Goal: Find specific page/section: Locate a particular part of the current website

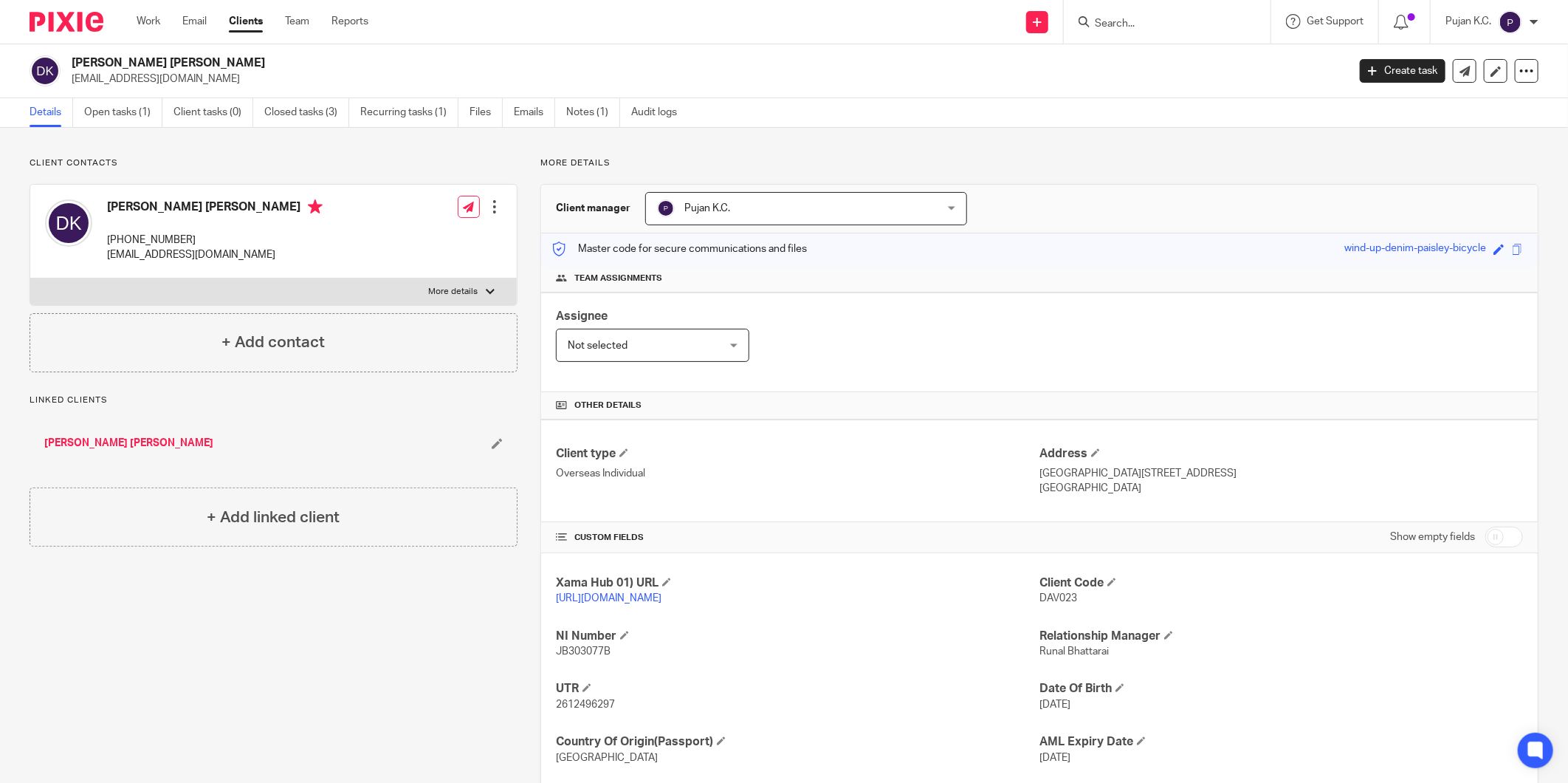
scroll to position [89, 0]
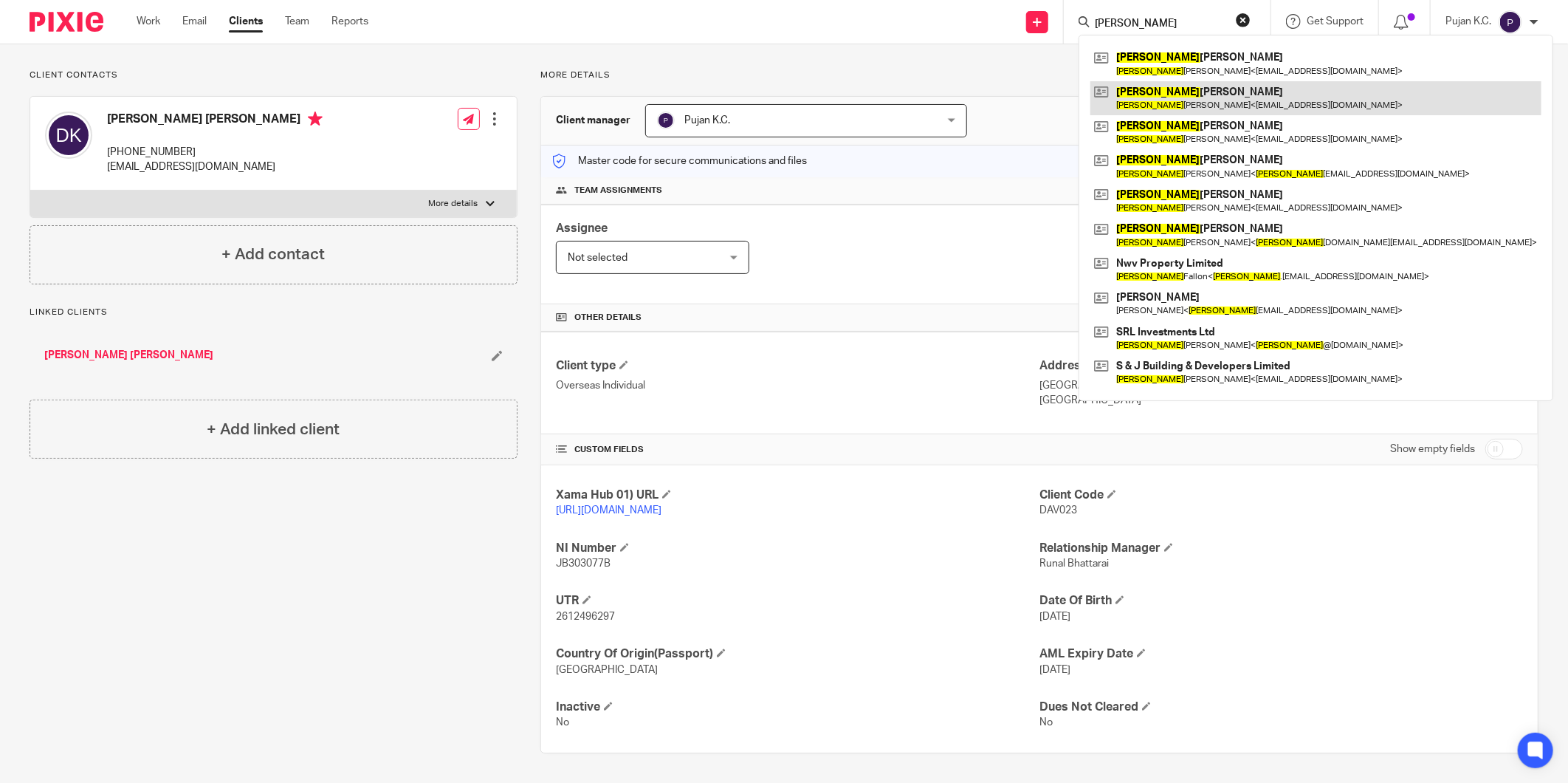
type input "[PERSON_NAME]"
click at [1178, 91] on link at bounding box center [1315, 98] width 451 height 34
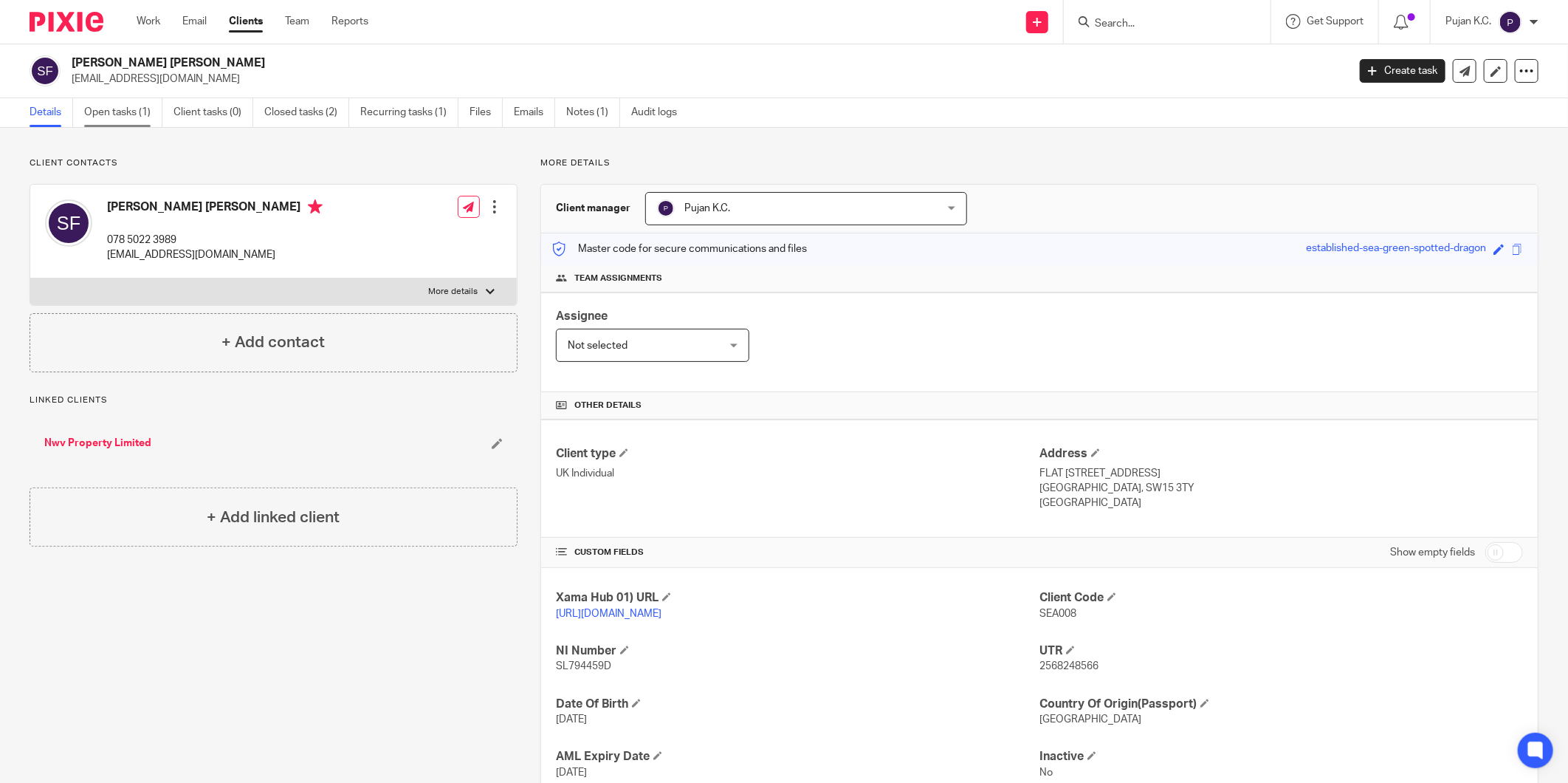
click at [111, 124] on link "Open tasks (1)" at bounding box center [123, 112] width 78 height 29
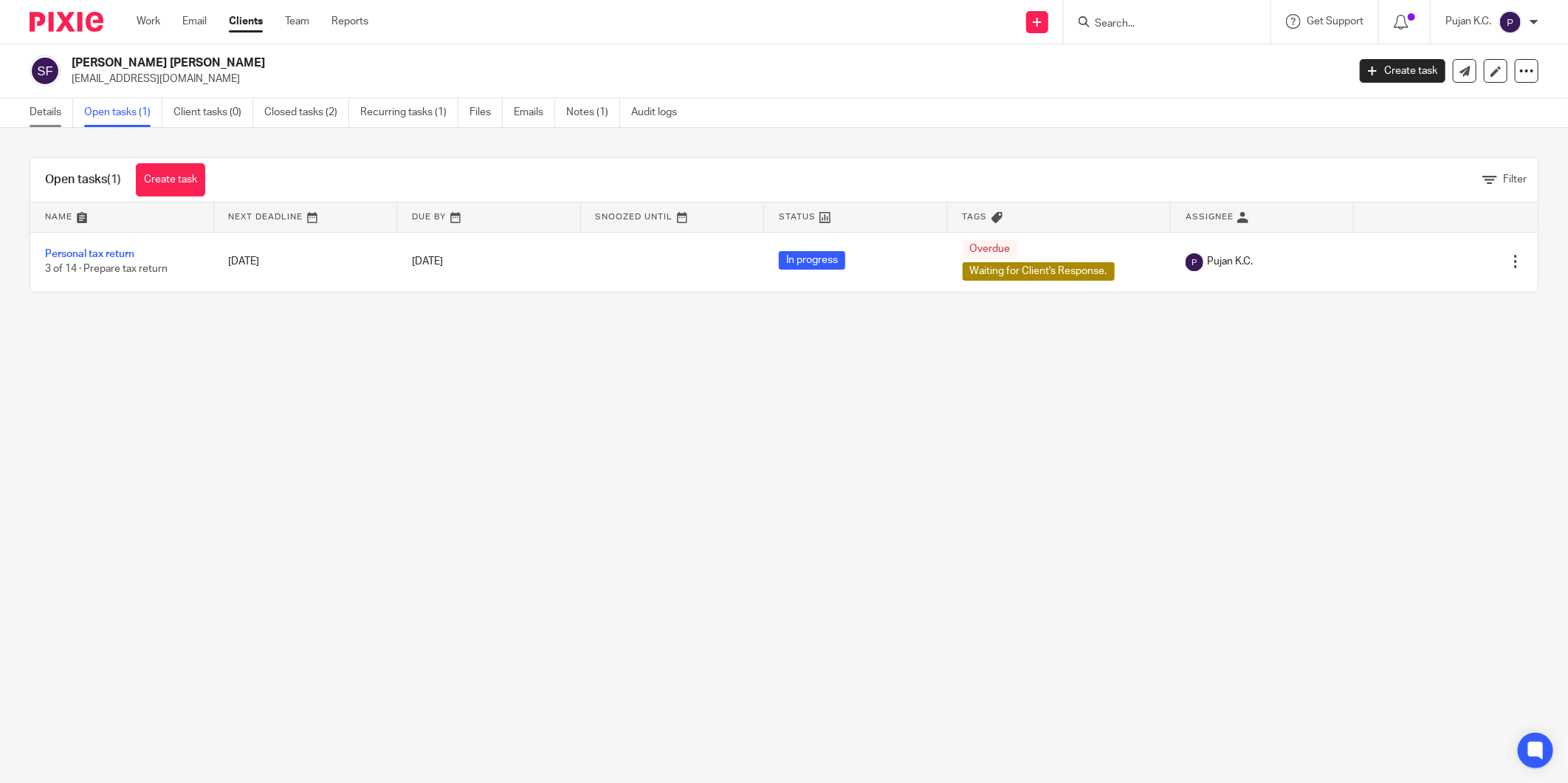
click at [37, 120] on link "Details" at bounding box center [51, 112] width 43 height 29
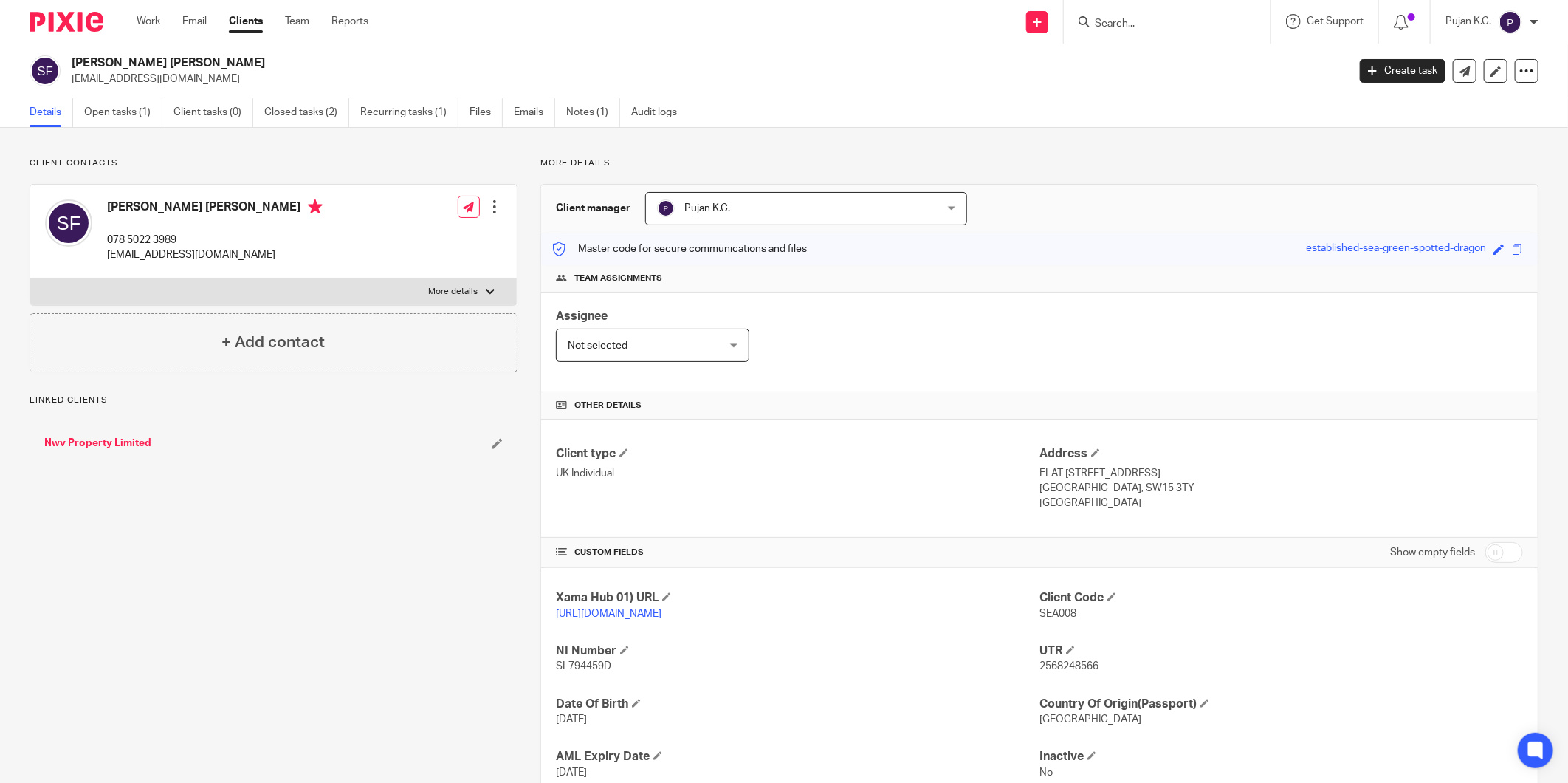
scroll to position [103, 0]
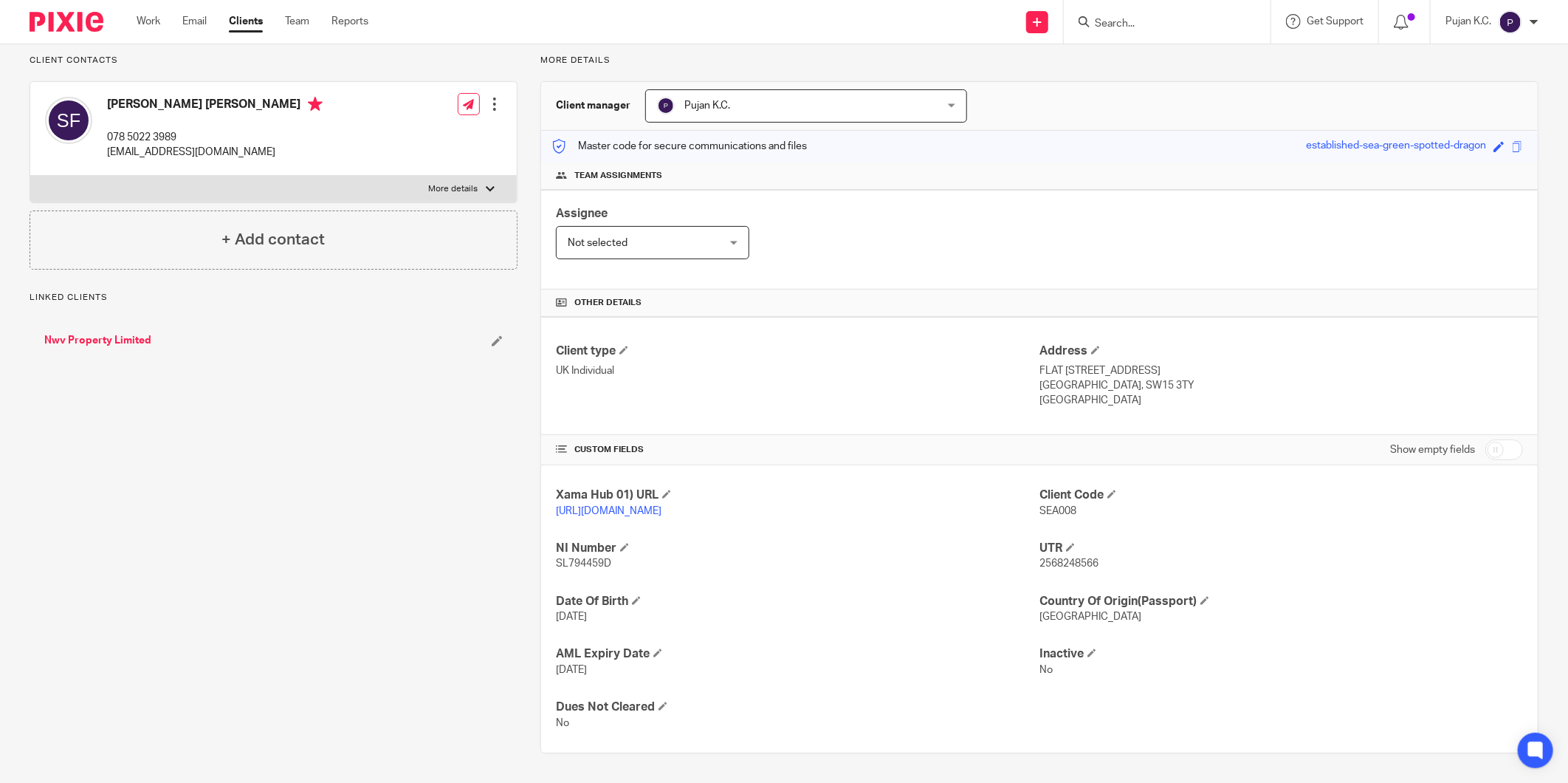
click at [1051, 561] on span "2568248566" at bounding box center [1069, 563] width 59 height 10
copy span "2568248566"
